Goal: Task Accomplishment & Management: Manage account settings

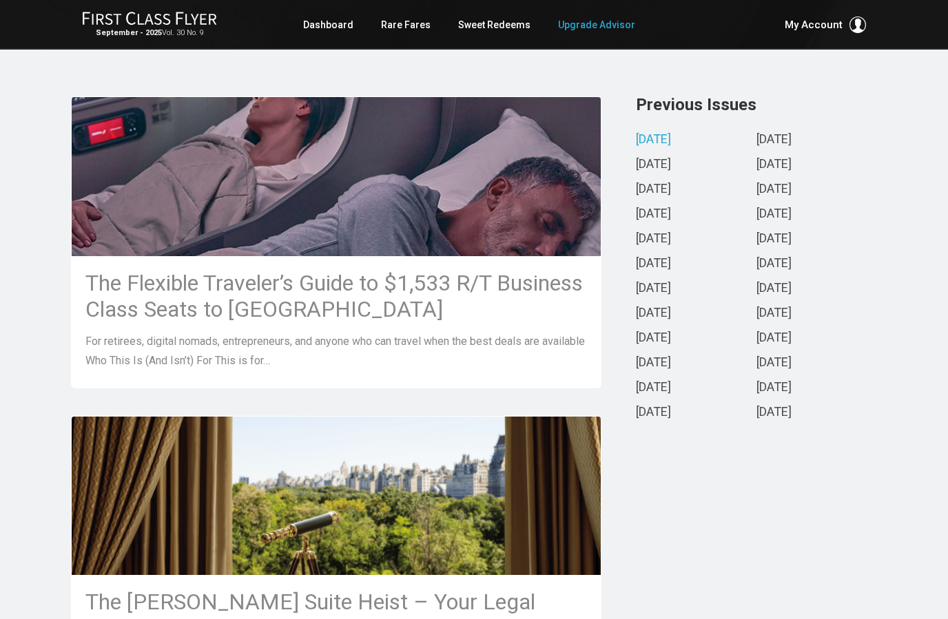
scroll to position [279, 0]
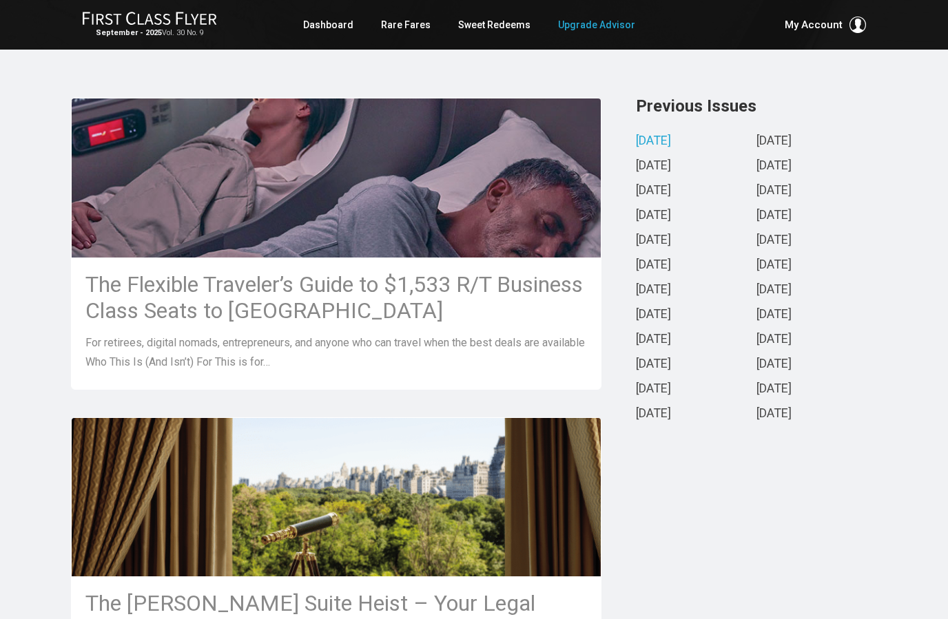
click at [305, 282] on h3 "The Flexible Traveler’s Guide to $1,533 R/T Business Class Seats to [GEOGRAPHIC…" at bounding box center [336, 297] width 502 height 52
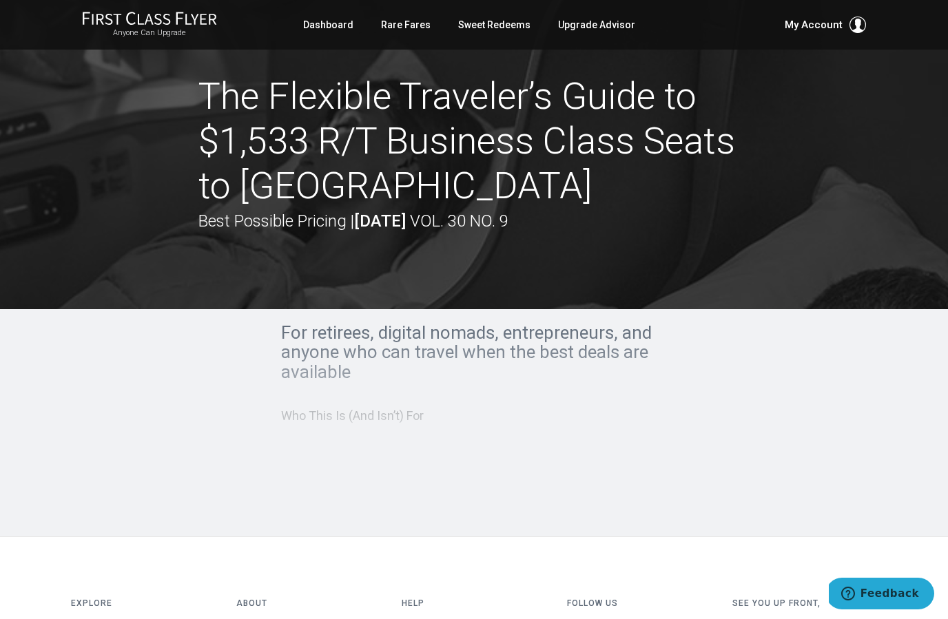
click at [739, 102] on link "Account" at bounding box center [780, 107] width 145 height 10
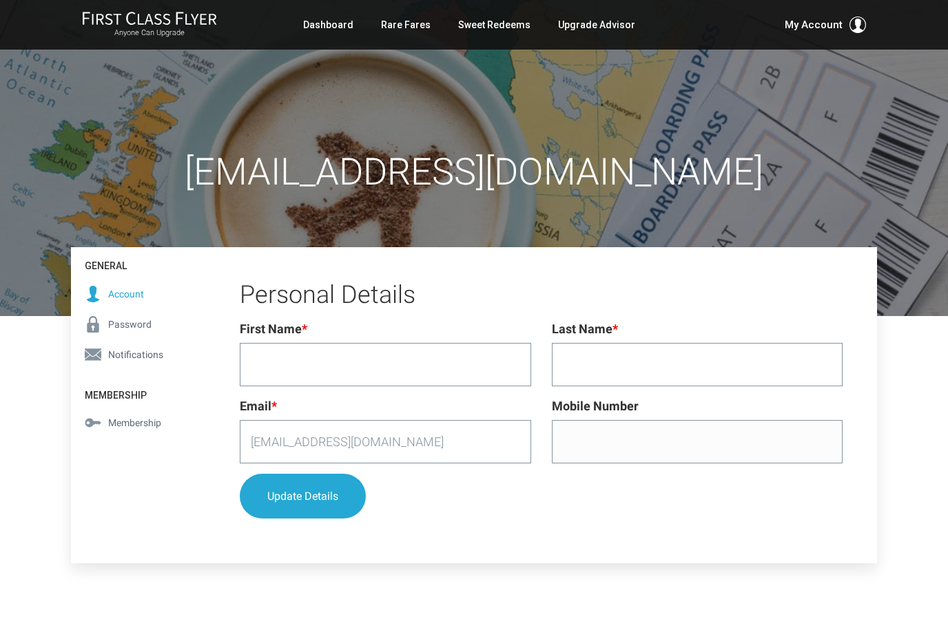
click at [836, 17] on span "My Account" at bounding box center [814, 25] width 58 height 17
click at [760, 116] on link "Membership" at bounding box center [780, 121] width 145 height 10
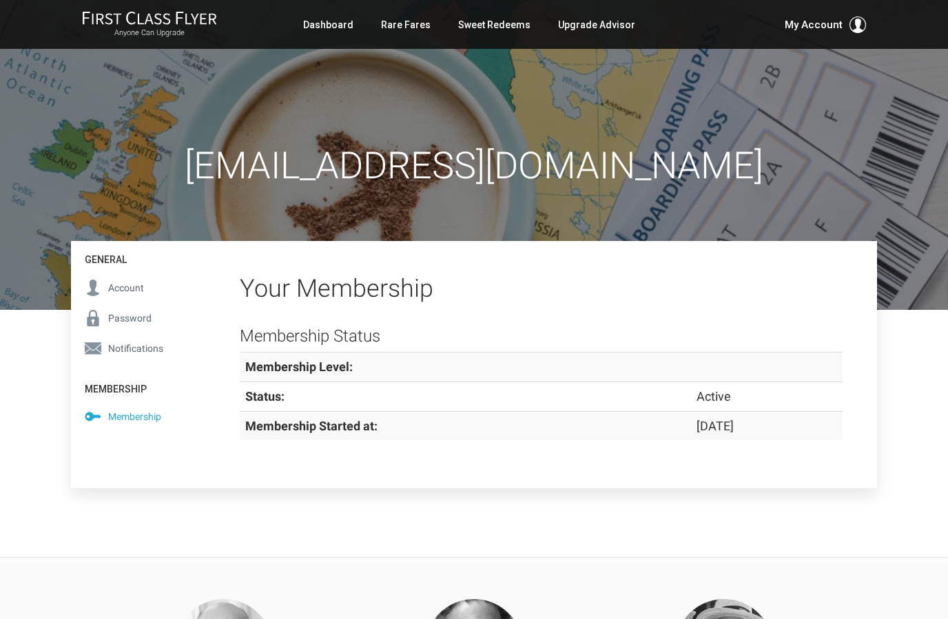
scroll to position [6, 0]
click at [136, 415] on span "Membership" at bounding box center [134, 416] width 53 height 15
click at [136, 418] on span "Membership" at bounding box center [134, 416] width 53 height 15
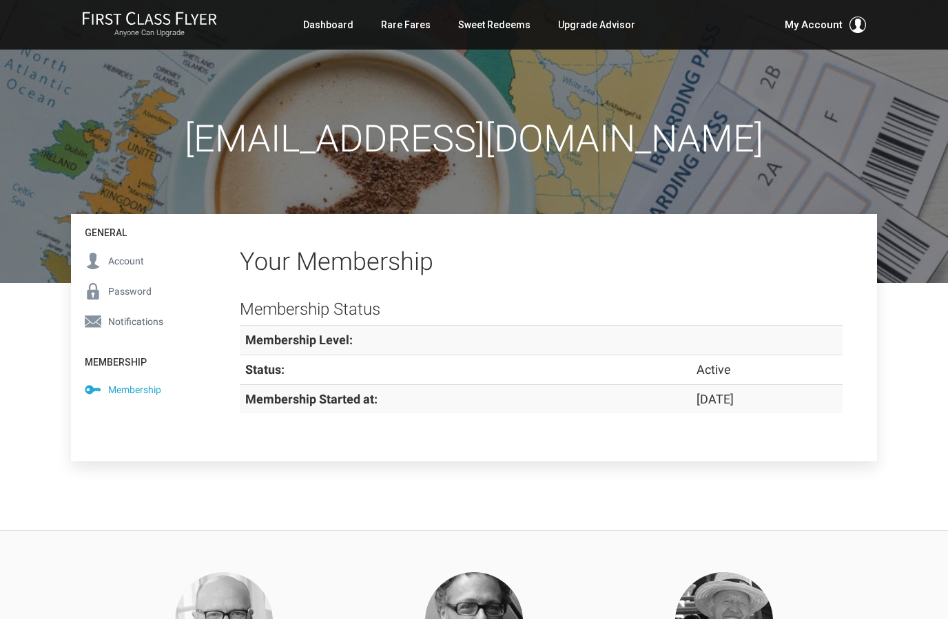
scroll to position [39, 0]
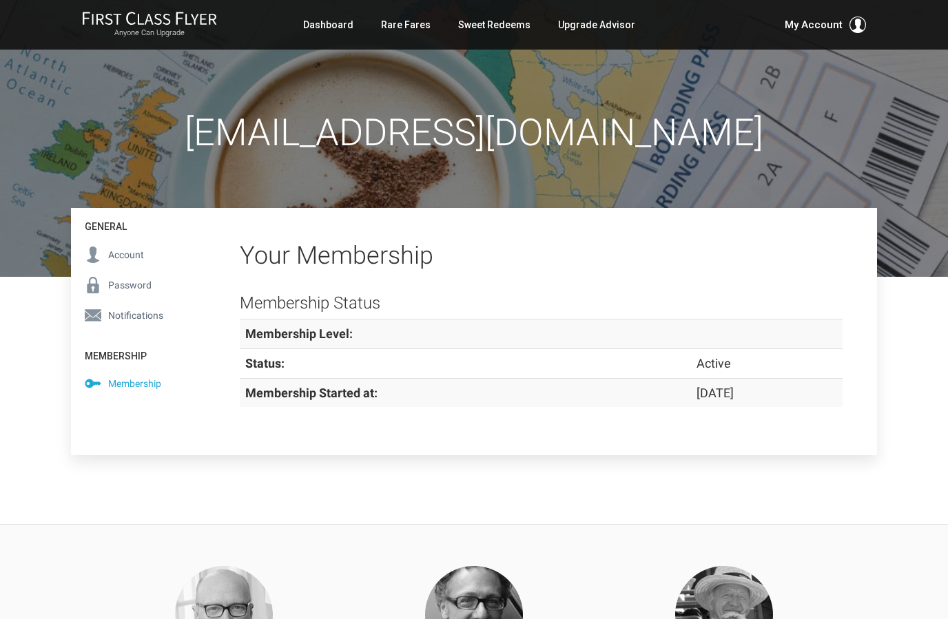
click at [141, 315] on span "Notifications" at bounding box center [135, 315] width 55 height 15
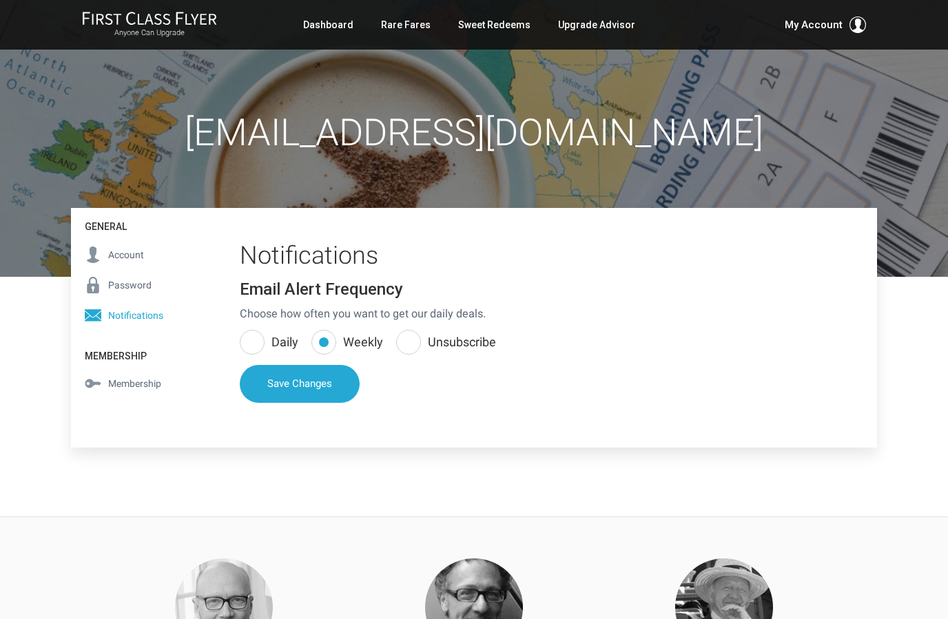
click at [132, 282] on span "Password" at bounding box center [129, 285] width 43 height 15
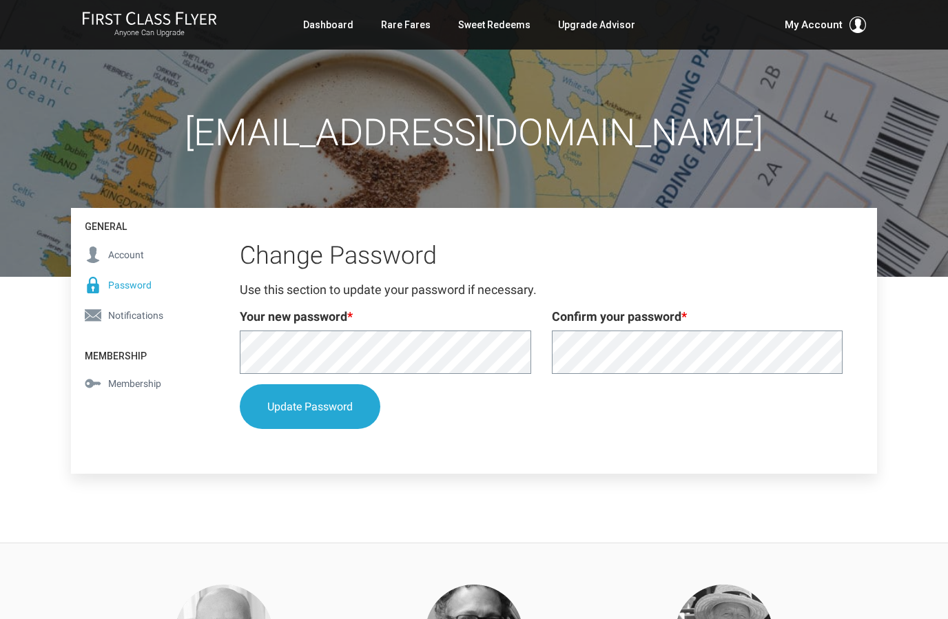
click at [125, 254] on span "Account" at bounding box center [126, 254] width 36 height 15
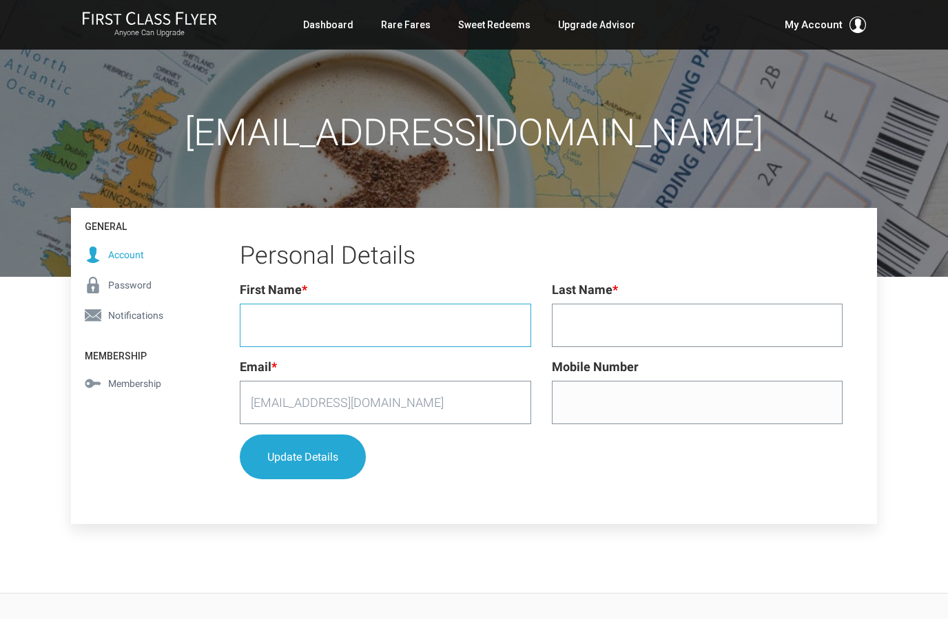
click at [299, 315] on input "First Name *" at bounding box center [385, 325] width 291 height 43
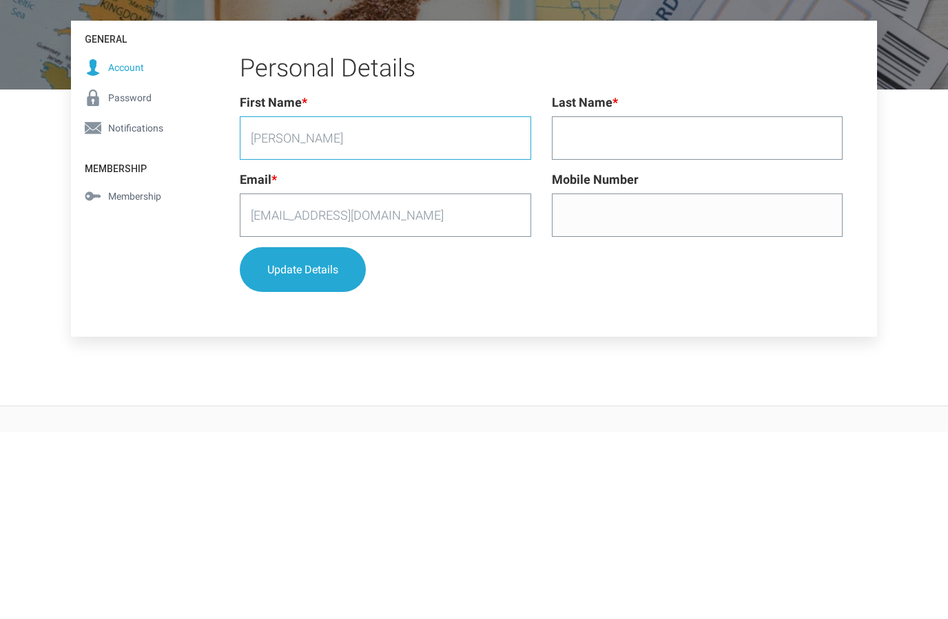
type input "Leslie"
click at [606, 305] on input "Last Name *" at bounding box center [697, 326] width 291 height 43
type input "Litin constas"
click at [595, 382] on input "Mobile Number" at bounding box center [697, 403] width 291 height 43
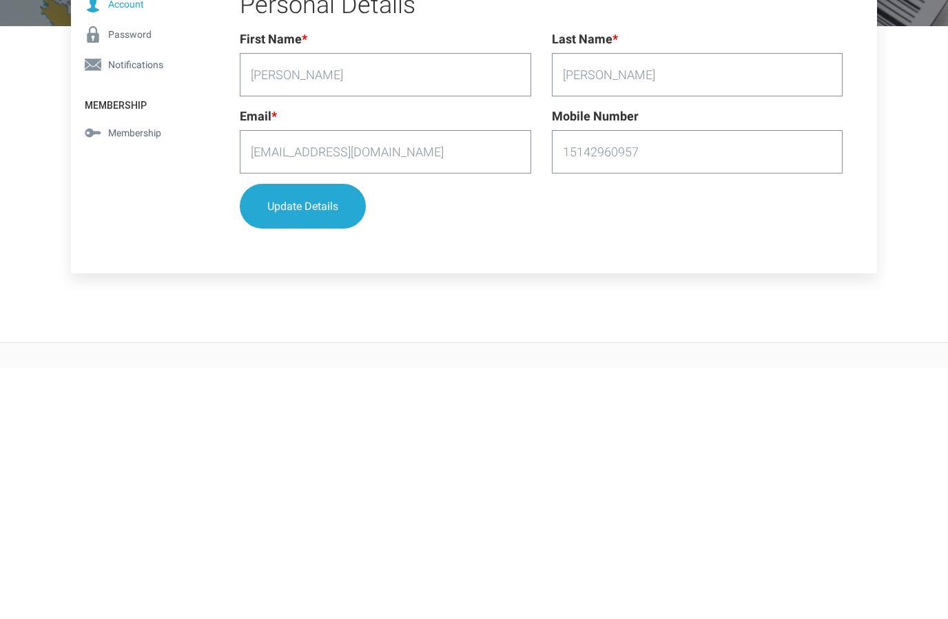
type input "15142960957"
click at [321, 435] on button "Update Details" at bounding box center [303, 457] width 126 height 45
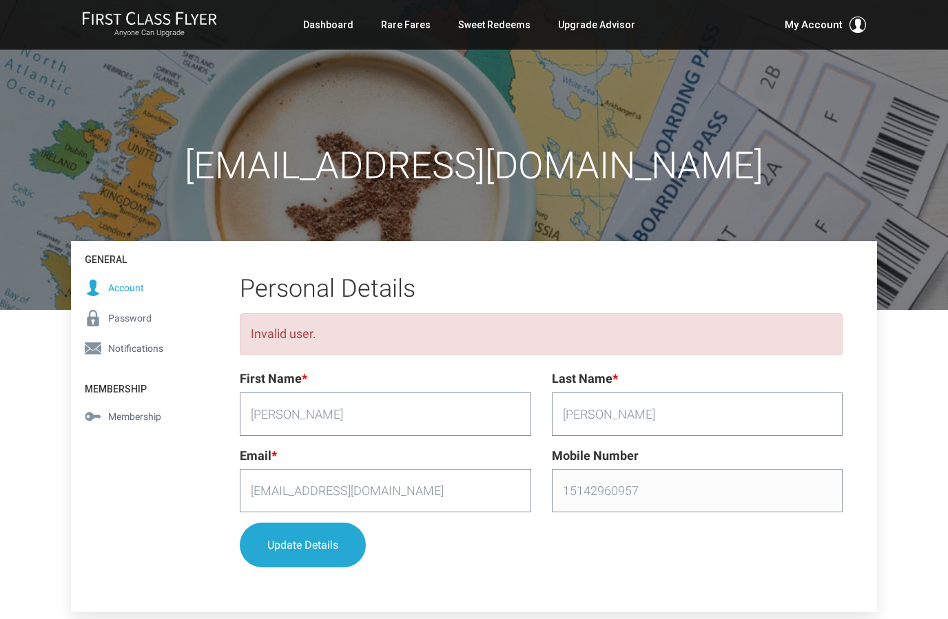
scroll to position [0, 0]
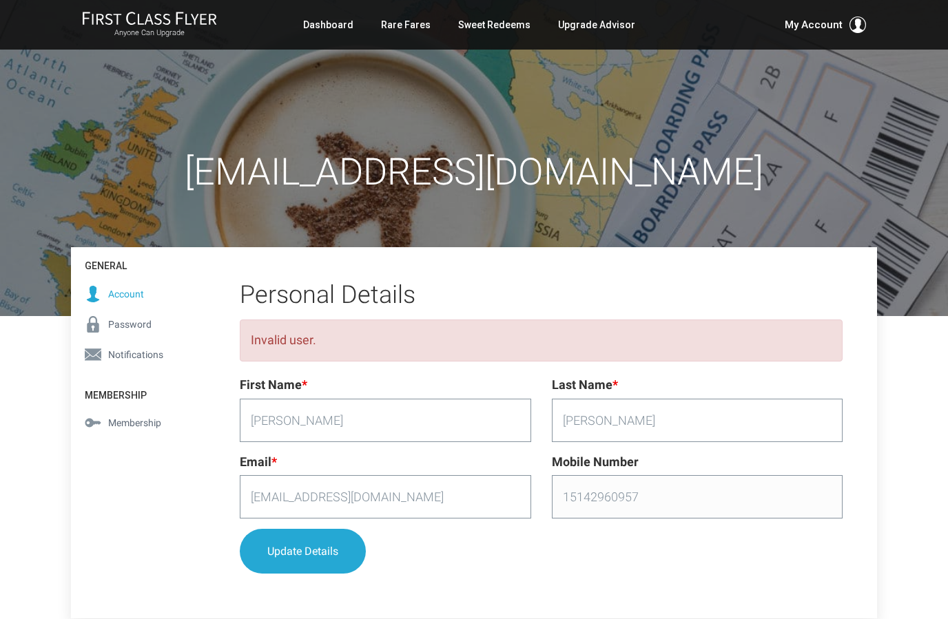
click at [491, 23] on link "Sweet Redeems" at bounding box center [494, 24] width 72 height 25
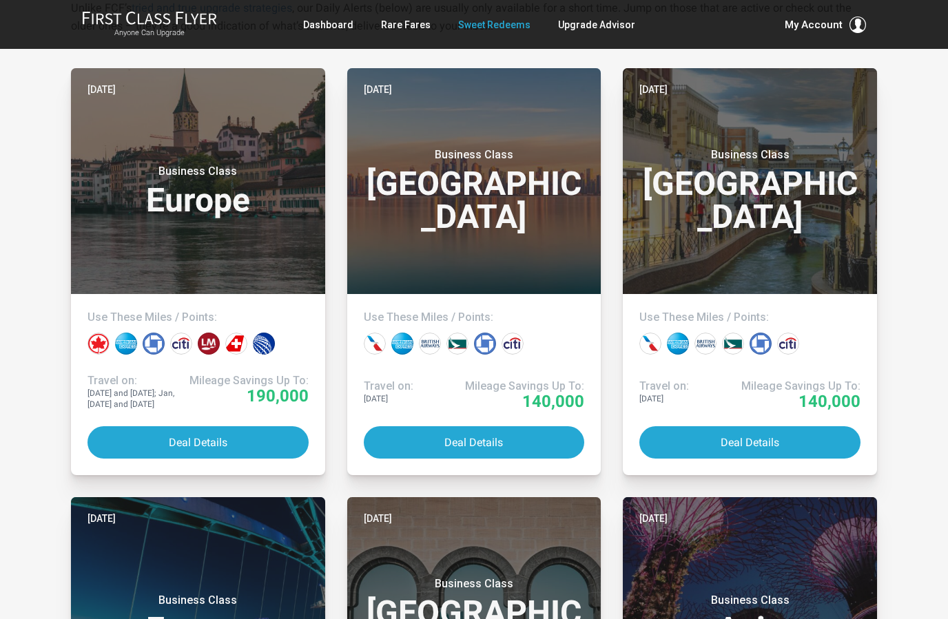
scroll to position [293, 0]
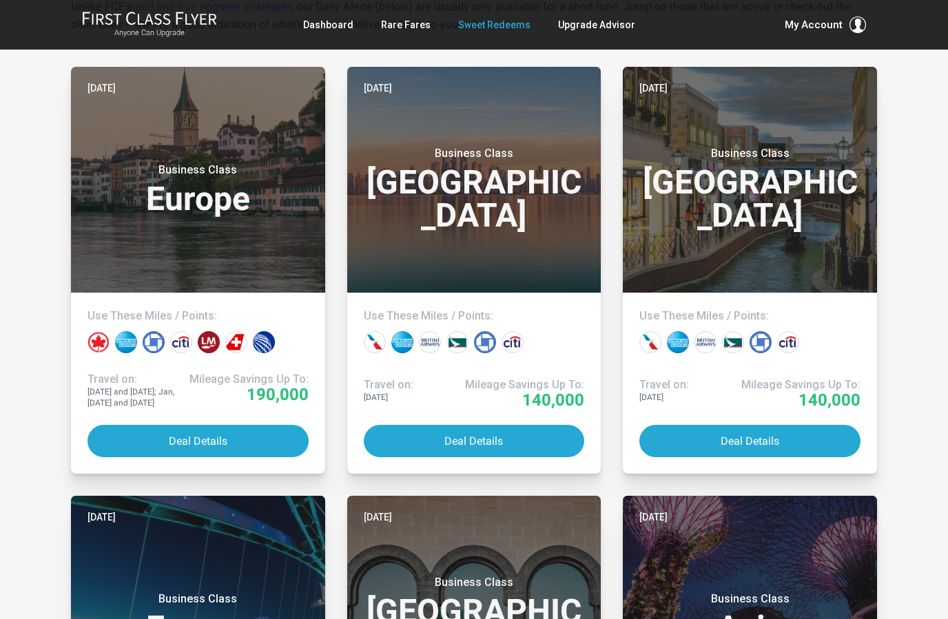
click at [200, 430] on button "Deal Details" at bounding box center [198, 441] width 221 height 32
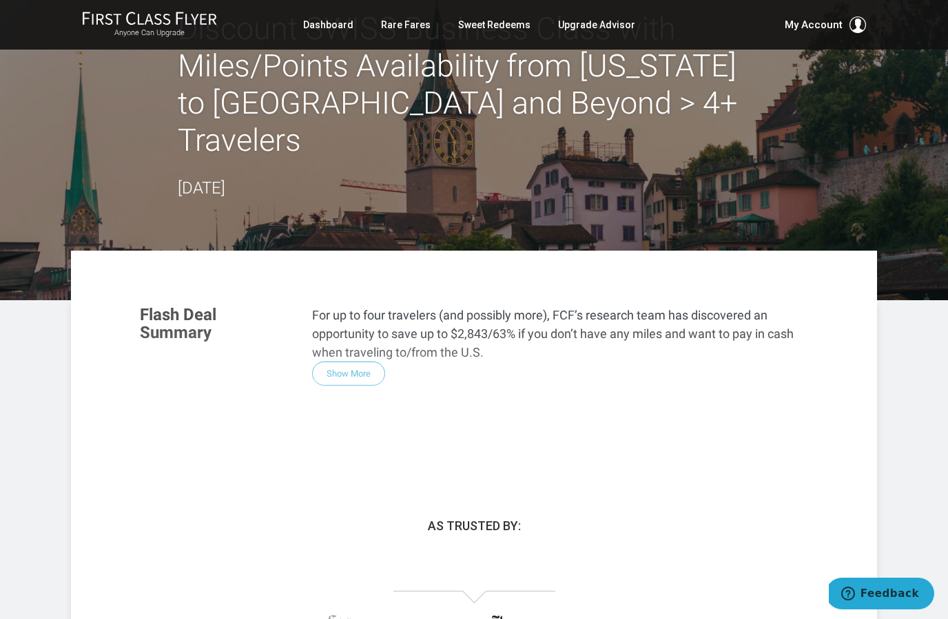
scroll to position [19, 0]
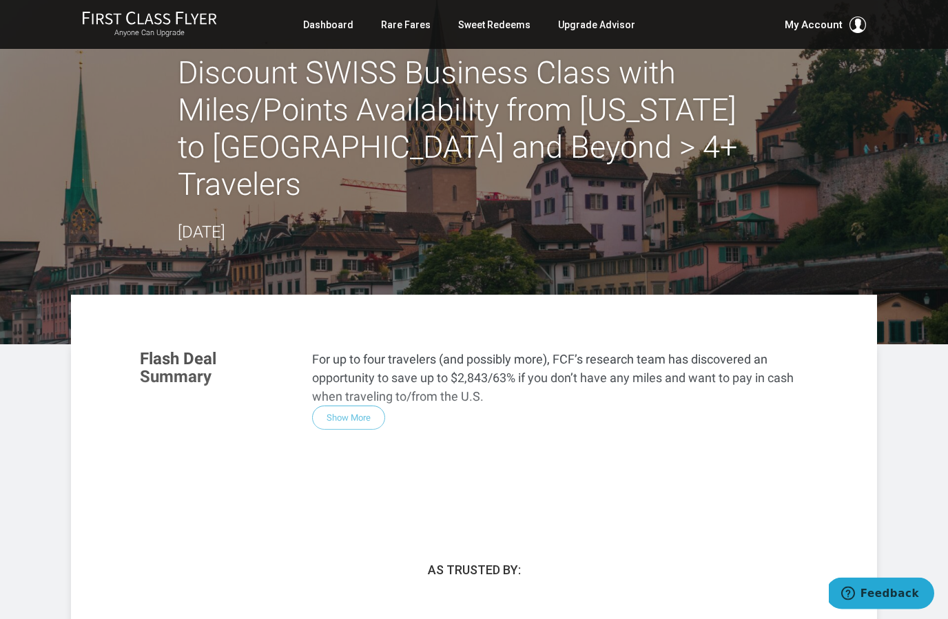
click at [348, 382] on div "Flash Deal Summary For up to four travelers (and possibly more), FCF’s research…" at bounding box center [474, 423] width 696 height 172
click at [350, 384] on div "Flash Deal Summary For up to four travelers (and possibly more), FCF’s research…" at bounding box center [474, 423] width 696 height 172
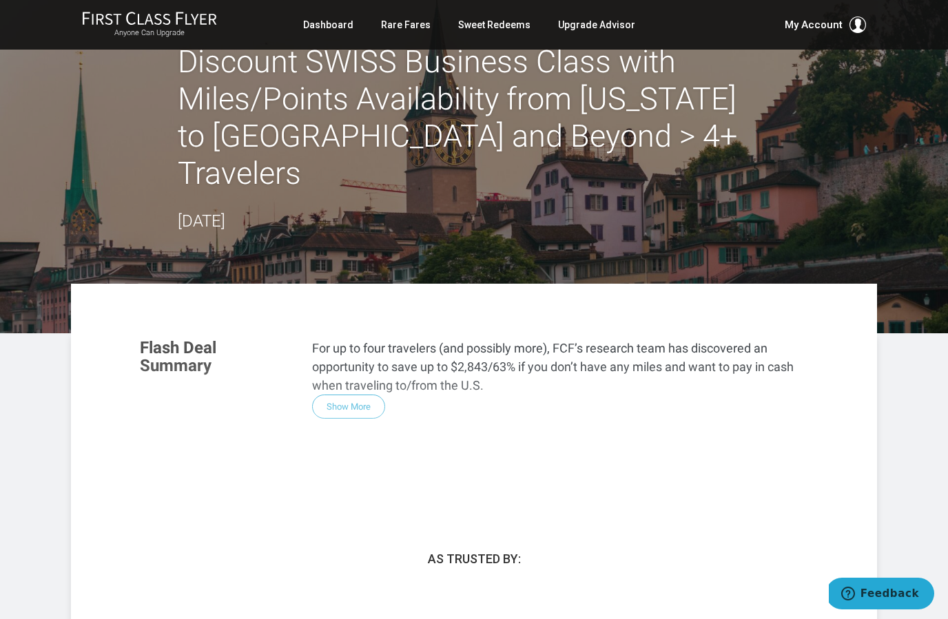
scroll to position [0, 0]
